Goal: Task Accomplishment & Management: Complete application form

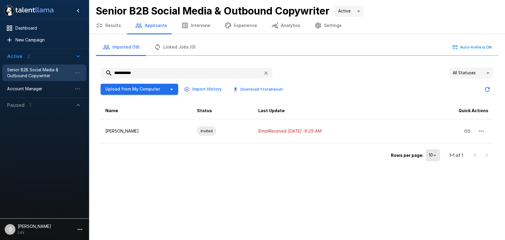
click at [105, 23] on button "Results" at bounding box center [108, 25] width 39 height 17
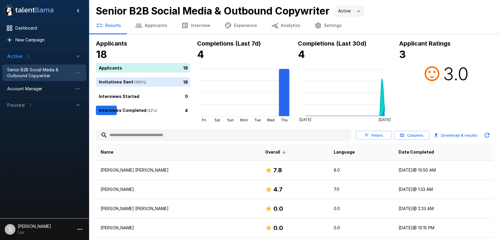
scroll to position [17, 0]
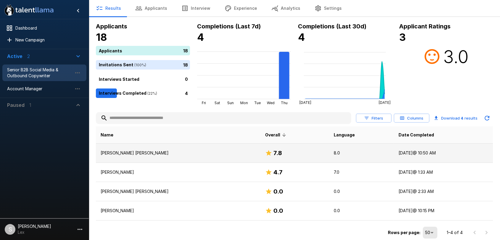
click at [135, 153] on p "[PERSON_NAME] [PERSON_NAME]" at bounding box center [177, 153] width 155 height 6
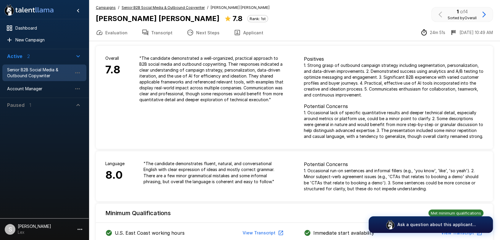
click at [243, 34] on button "Applicant" at bounding box center [248, 32] width 44 height 17
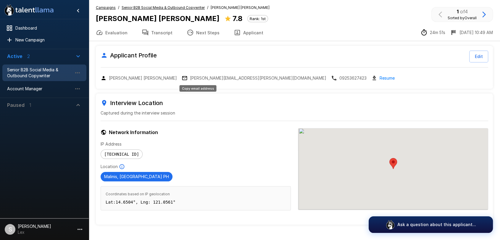
click at [190, 79] on p "[PERSON_NAME][EMAIL_ADDRESS][PERSON_NAME][DOMAIN_NAME]" at bounding box center [258, 78] width 136 height 6
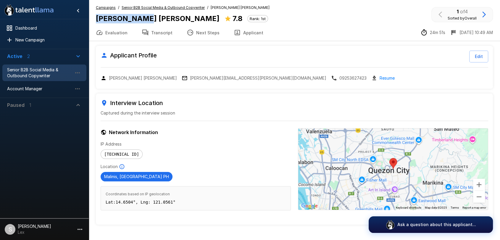
drag, startPoint x: 97, startPoint y: 19, endPoint x: 140, endPoint y: 20, distance: 43.2
click at [140, 20] on b "[PERSON_NAME] [PERSON_NAME]" at bounding box center [158, 18] width 124 height 9
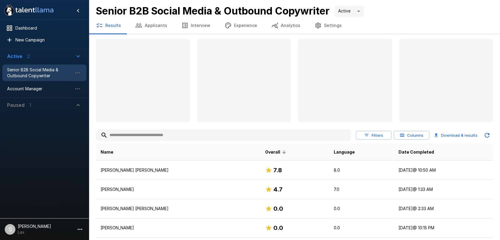
scroll to position [17, 0]
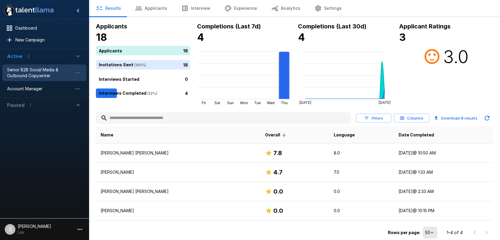
click at [146, 9] on button "Applicants" at bounding box center [151, 8] width 46 height 17
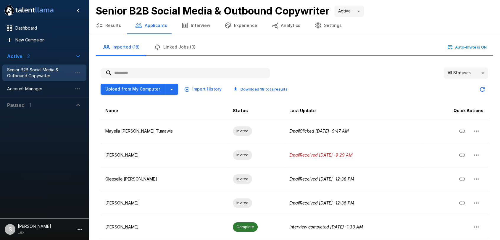
click at [132, 73] on input "text" at bounding box center [184, 73] width 169 height 11
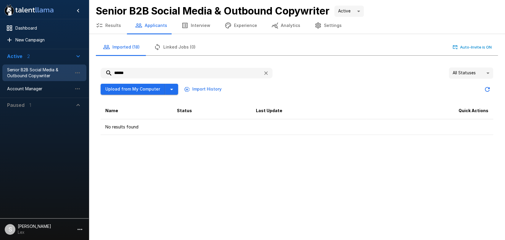
type input "******"
click at [114, 25] on button "Results" at bounding box center [108, 25] width 39 height 17
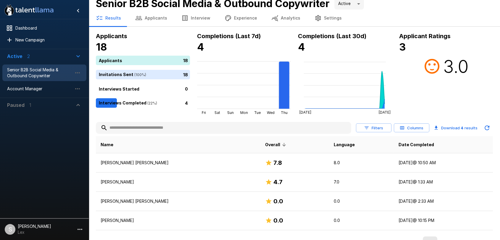
scroll to position [7, 0]
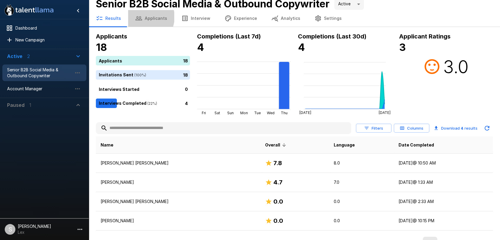
click at [140, 17] on icon "button" at bounding box center [138, 18] width 7 height 7
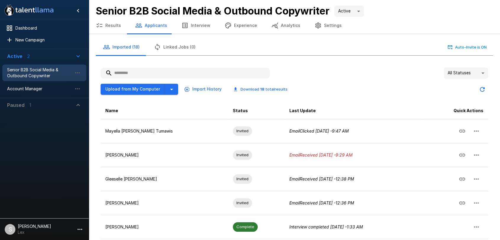
click at [137, 74] on input "text" at bounding box center [184, 73] width 169 height 11
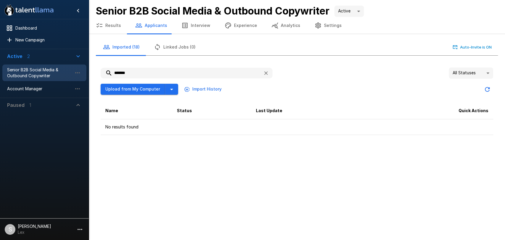
type input "*******"
click at [272, 73] on div "******* All Statuses **" at bounding box center [296, 72] width 392 height 11
click at [266, 74] on icon "button" at bounding box center [266, 73] width 6 height 6
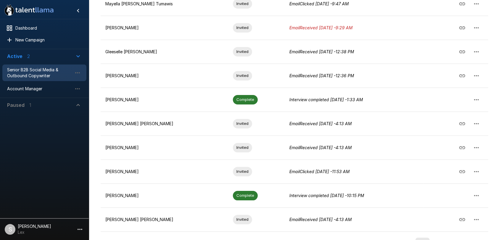
scroll to position [142, 0]
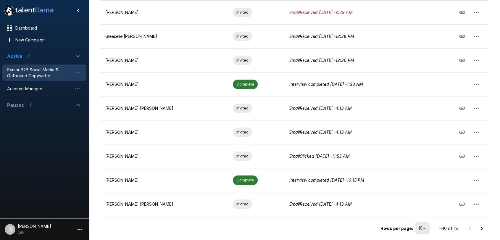
click at [482, 226] on icon "Go to next page" at bounding box center [481, 228] width 7 height 7
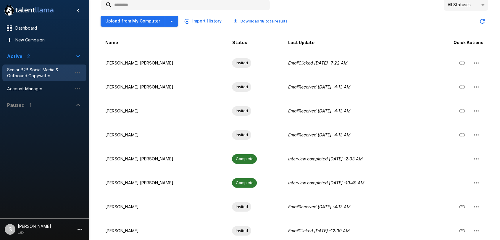
scroll to position [95, 0]
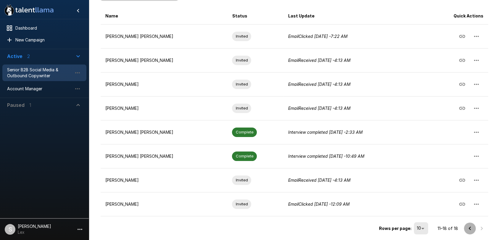
click at [469, 225] on icon "Go to previous page" at bounding box center [469, 228] width 7 height 7
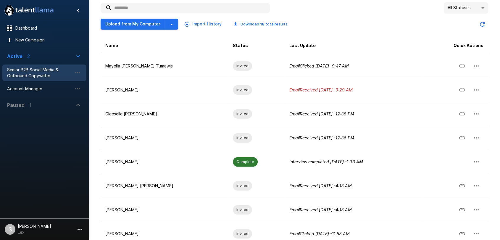
scroll to position [64, 0]
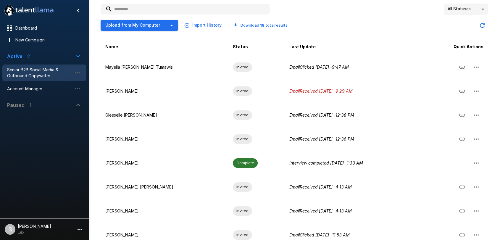
click at [144, 9] on input "text" at bounding box center [184, 9] width 169 height 11
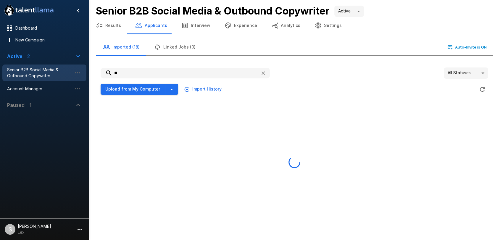
scroll to position [0, 0]
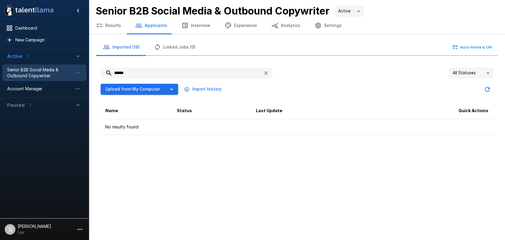
drag, startPoint x: 149, startPoint y: 70, endPoint x: 94, endPoint y: 62, distance: 55.0
click at [94, 62] on div "****** All Statuses ** Upload from My Computer Import History Name Status Last …" at bounding box center [294, 99] width 406 height 82
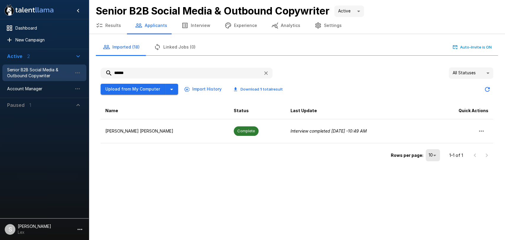
type input "******"
click at [142, 88] on button "Upload from My Computer" at bounding box center [132, 89] width 64 height 11
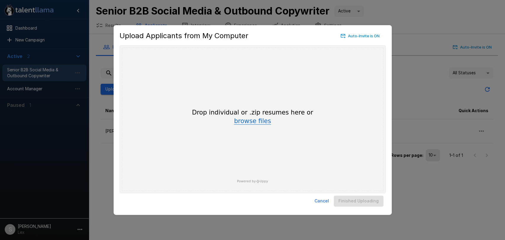
click at [242, 123] on button "browse files" at bounding box center [252, 121] width 37 height 7
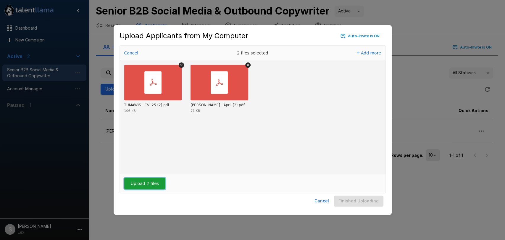
click at [139, 182] on button "Upload 2 files" at bounding box center [144, 183] width 41 height 12
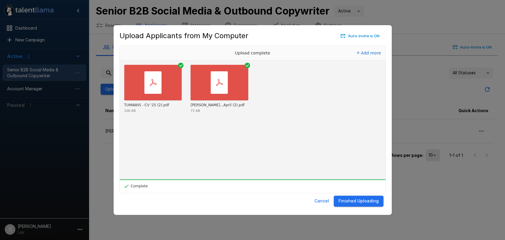
click at [358, 200] on button "Finished Uploading" at bounding box center [358, 200] width 50 height 11
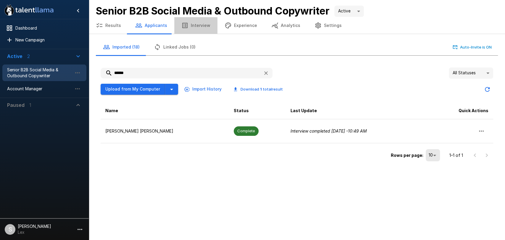
click at [198, 25] on button "Interview" at bounding box center [195, 25] width 43 height 17
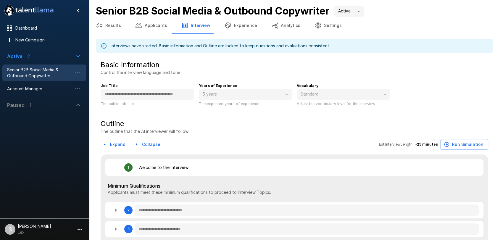
type textarea "*"
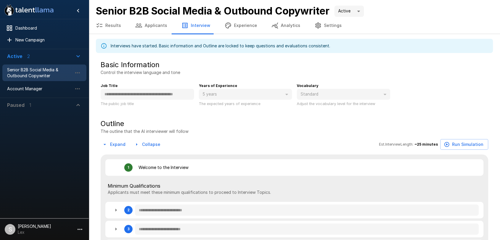
type textarea "*"
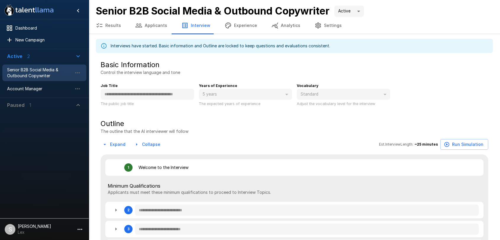
type textarea "*"
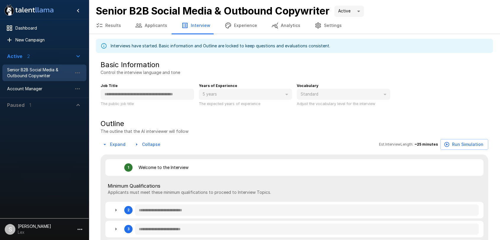
type textarea "*"
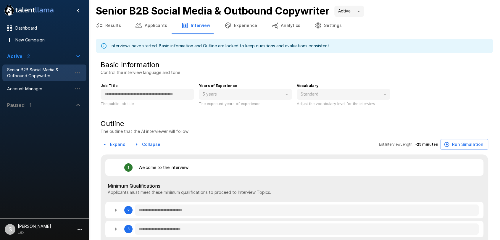
type textarea "*"
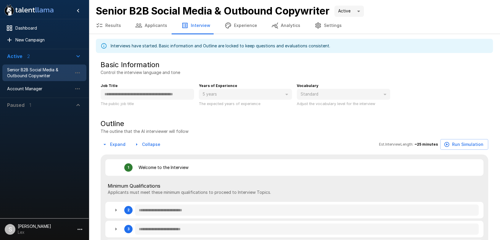
type textarea "*"
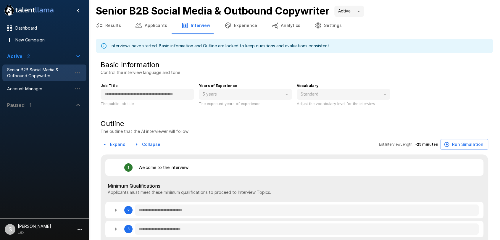
type textarea "*"
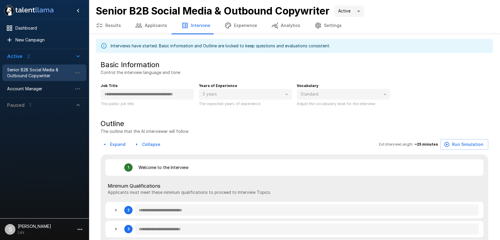
type textarea "*"
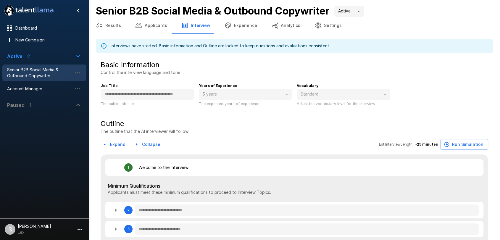
type textarea "*"
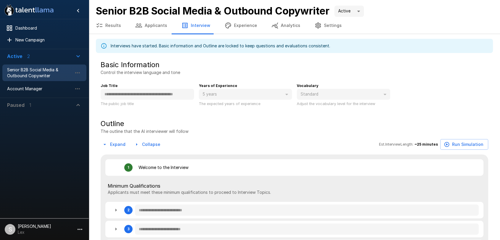
type textarea "*"
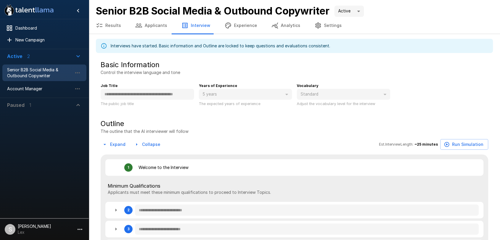
type textarea "*"
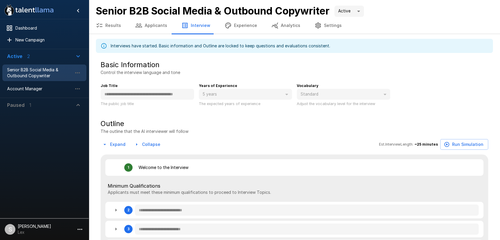
type textarea "*"
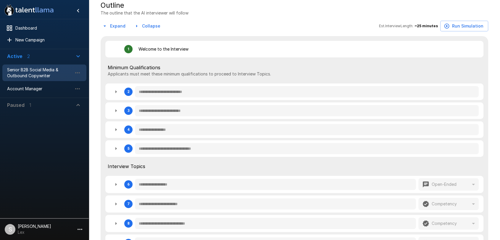
scroll to position [119, 0]
click at [116, 129] on icon "button" at bounding box center [115, 128] width 1 height 3
type textarea "*"
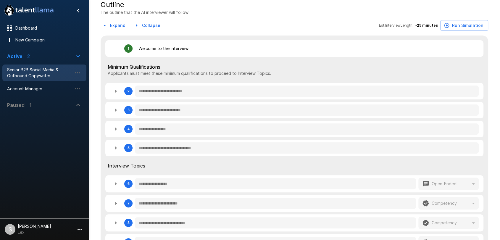
type textarea "*"
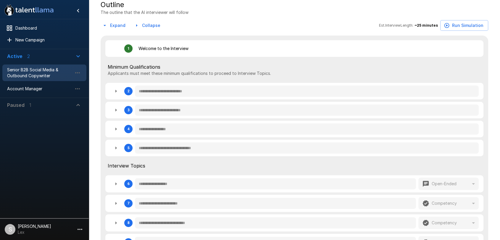
type textarea "*"
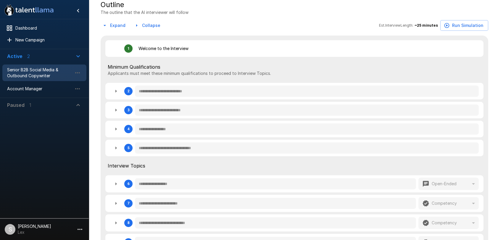
type textarea "*"
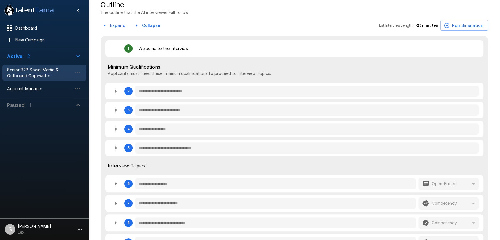
type textarea "*"
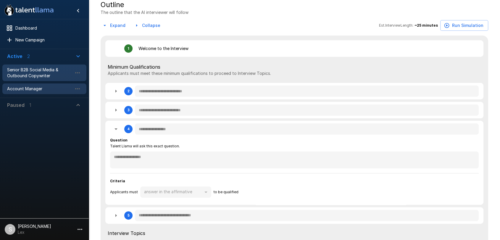
click at [31, 85] on div "Account Manager" at bounding box center [44, 88] width 84 height 11
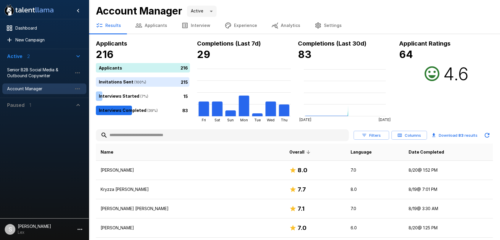
click at [192, 27] on button "Interview" at bounding box center [195, 25] width 43 height 17
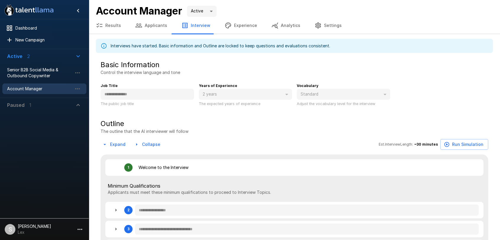
type textarea "*"
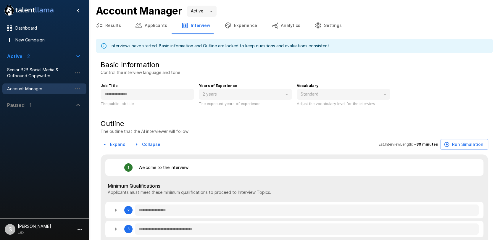
type textarea "*"
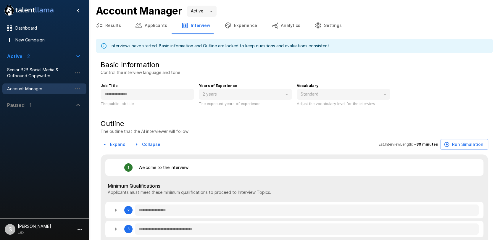
type textarea "*"
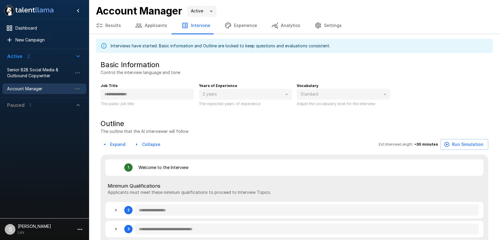
type textarea "*"
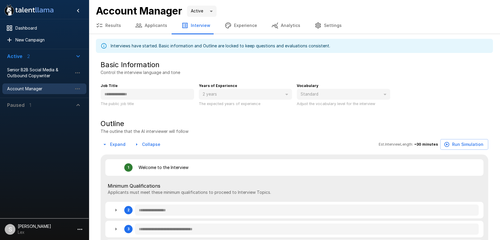
type textarea "*"
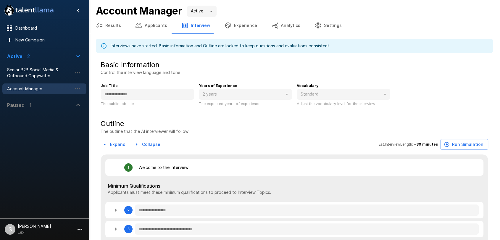
type textarea "*"
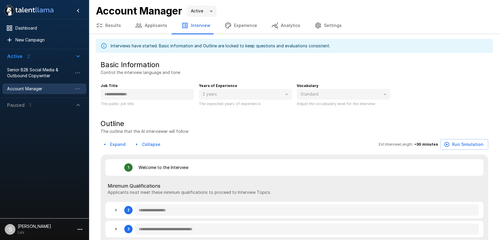
type textarea "*"
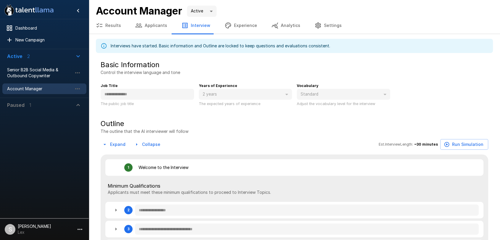
type textarea "*"
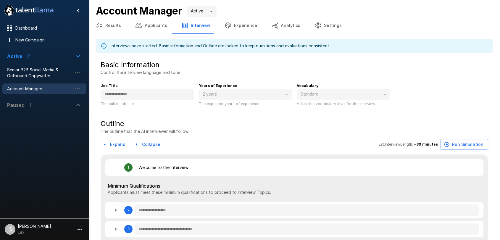
type textarea "*"
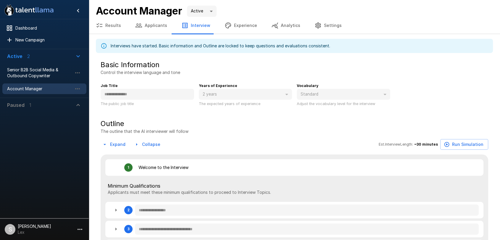
type textarea "*"
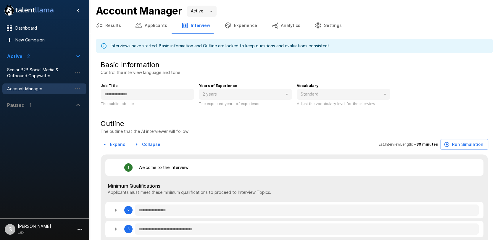
type textarea "*"
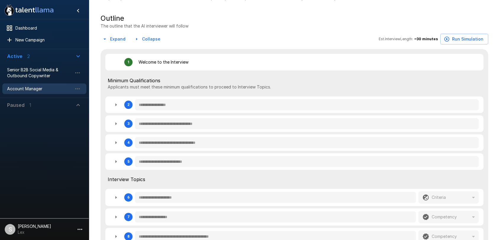
scroll to position [114, 0]
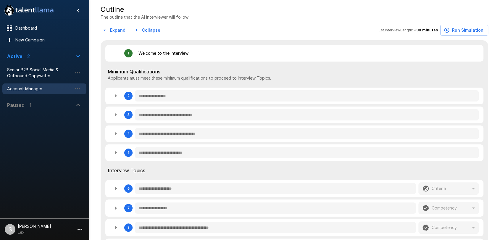
click at [118, 96] on icon "button" at bounding box center [115, 95] width 7 height 7
type textarea "*"
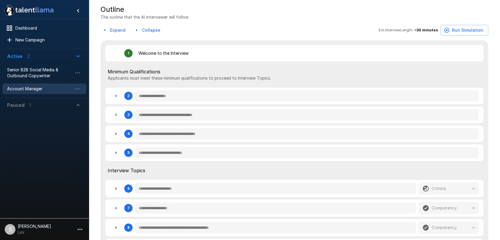
type textarea "*"
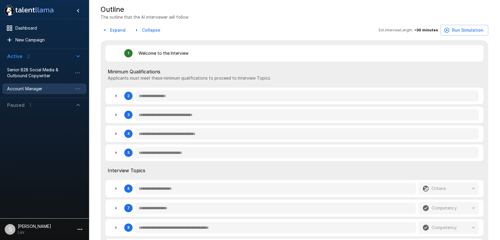
type textarea "*"
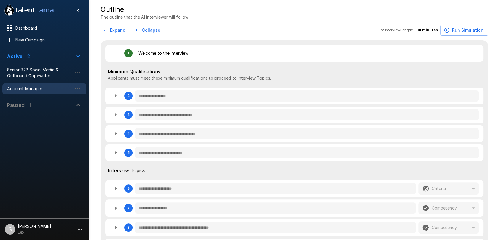
type textarea "*"
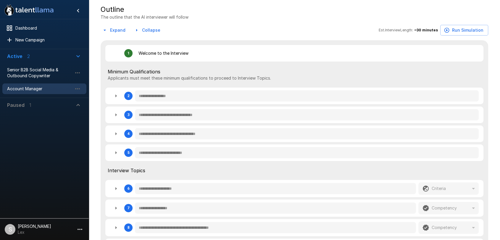
type textarea "*"
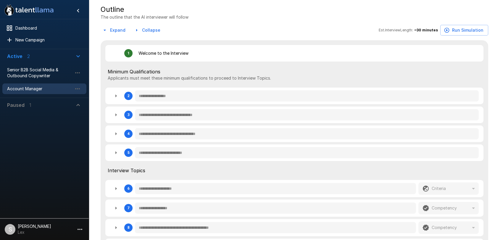
type textarea "*"
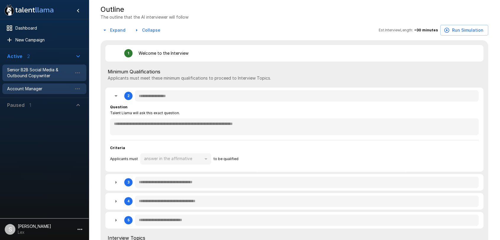
click at [32, 72] on span "Senior B2B Social Media & Outbound Copywriter" at bounding box center [39, 73] width 65 height 12
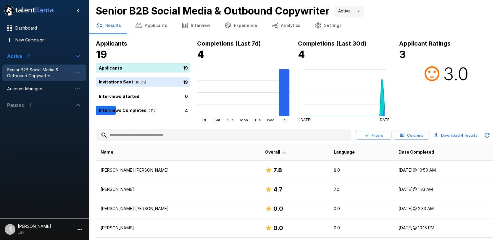
click at [190, 25] on button "Interview" at bounding box center [195, 25] width 43 height 17
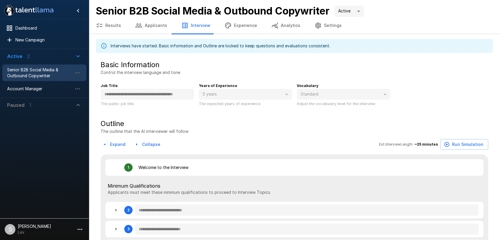
type textarea "*"
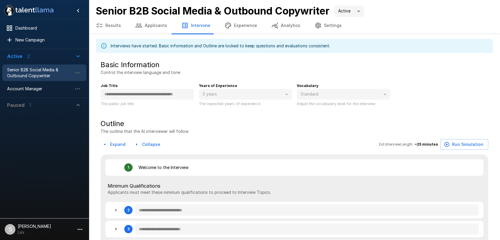
type textarea "*"
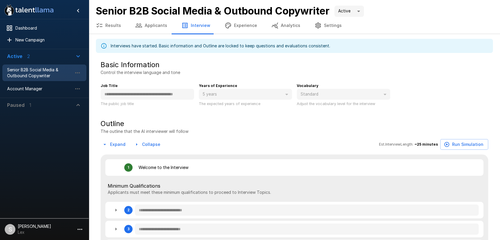
type textarea "*"
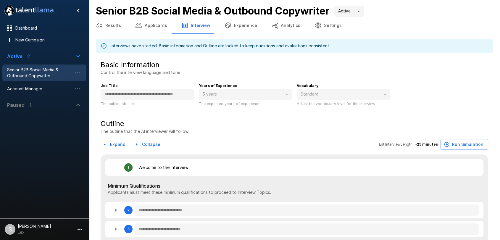
type textarea "*"
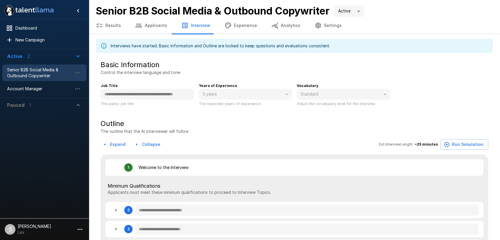
type textarea "*"
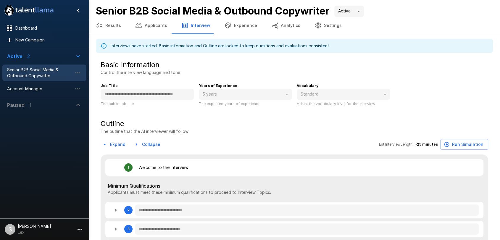
type textarea "*"
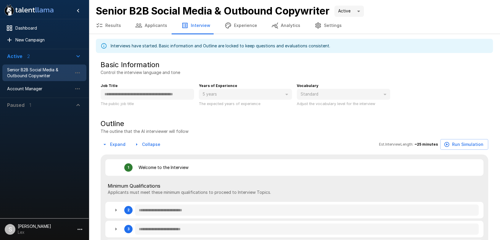
type textarea "*"
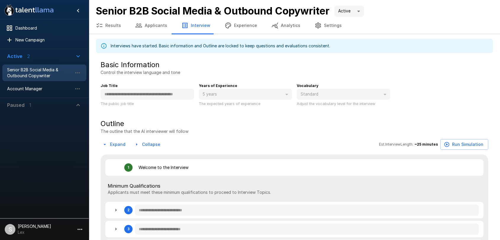
type textarea "*"
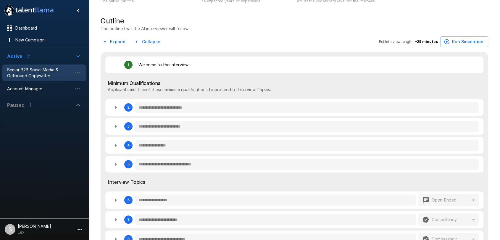
scroll to position [105, 0]
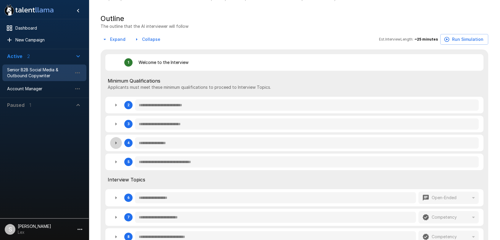
click at [117, 142] on icon "button" at bounding box center [115, 142] width 7 height 7
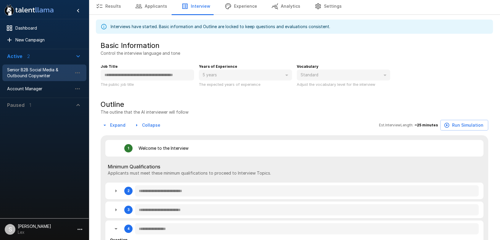
scroll to position [0, 0]
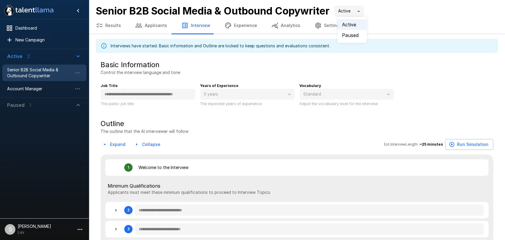
click at [362, 12] on body "**********" at bounding box center [255, 120] width 510 height 240
click at [391, 21] on div at bounding box center [252, 120] width 505 height 240
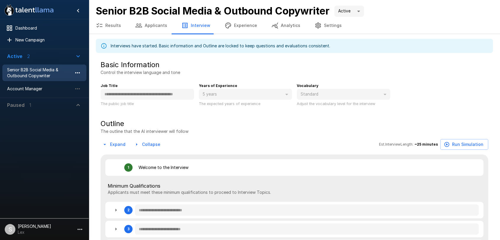
click at [75, 71] on icon "button" at bounding box center [77, 72] width 7 height 7
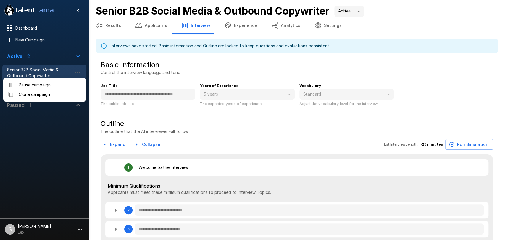
click at [390, 71] on div at bounding box center [252, 120] width 505 height 240
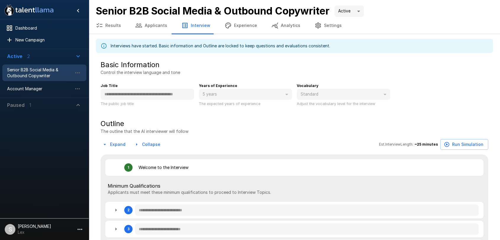
click at [329, 25] on button "Settings" at bounding box center [327, 25] width 41 height 17
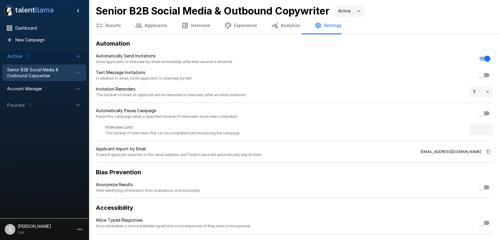
click at [194, 26] on button "Interview" at bounding box center [195, 25] width 43 height 17
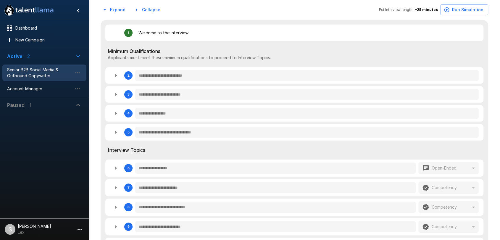
scroll to position [140, 0]
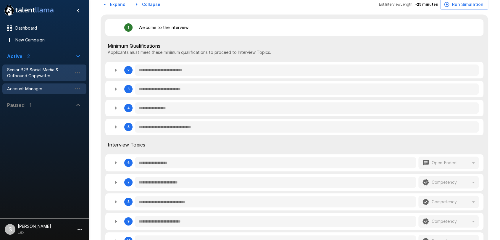
click at [27, 87] on span "Account Manager" at bounding box center [39, 89] width 65 height 6
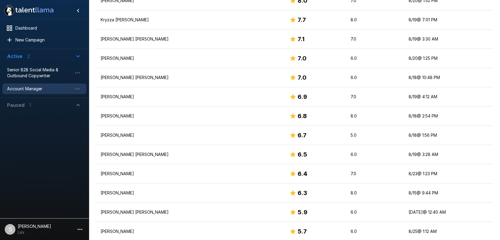
scroll to position [155, 0]
